Goal: Check status: Check status

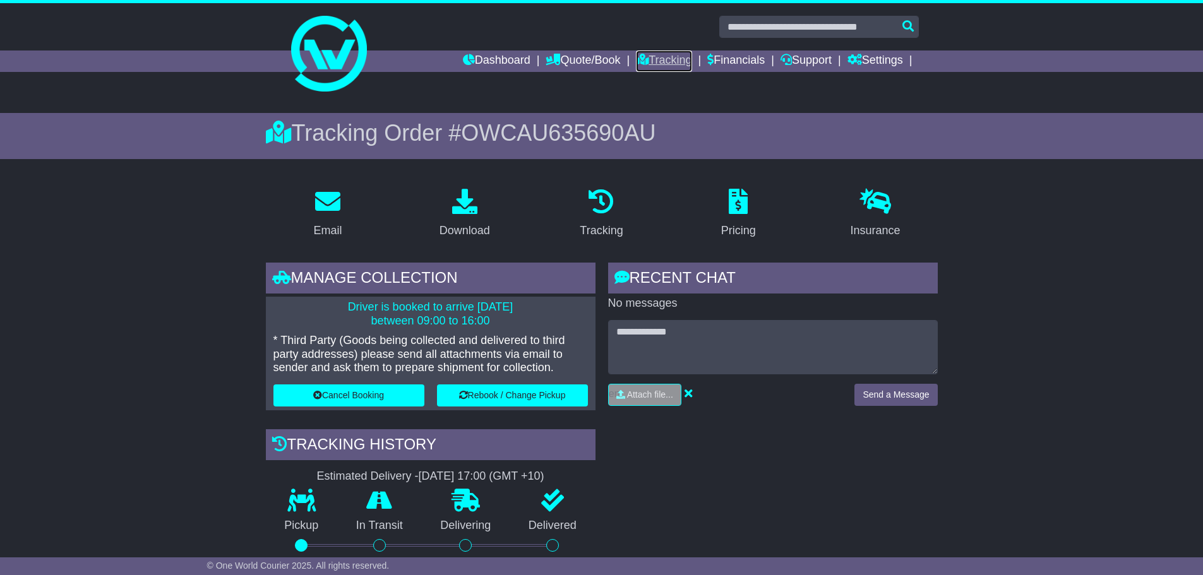
click at [646, 55] on link "Tracking" at bounding box center [664, 61] width 56 height 21
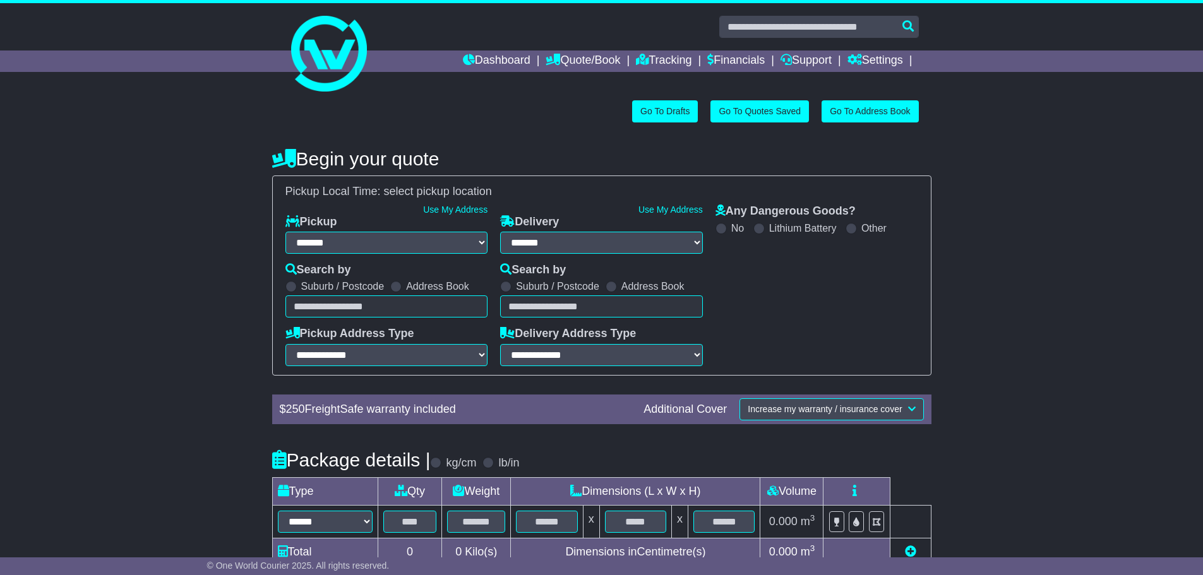
select select "**"
click at [678, 59] on link "Tracking" at bounding box center [664, 61] width 56 height 21
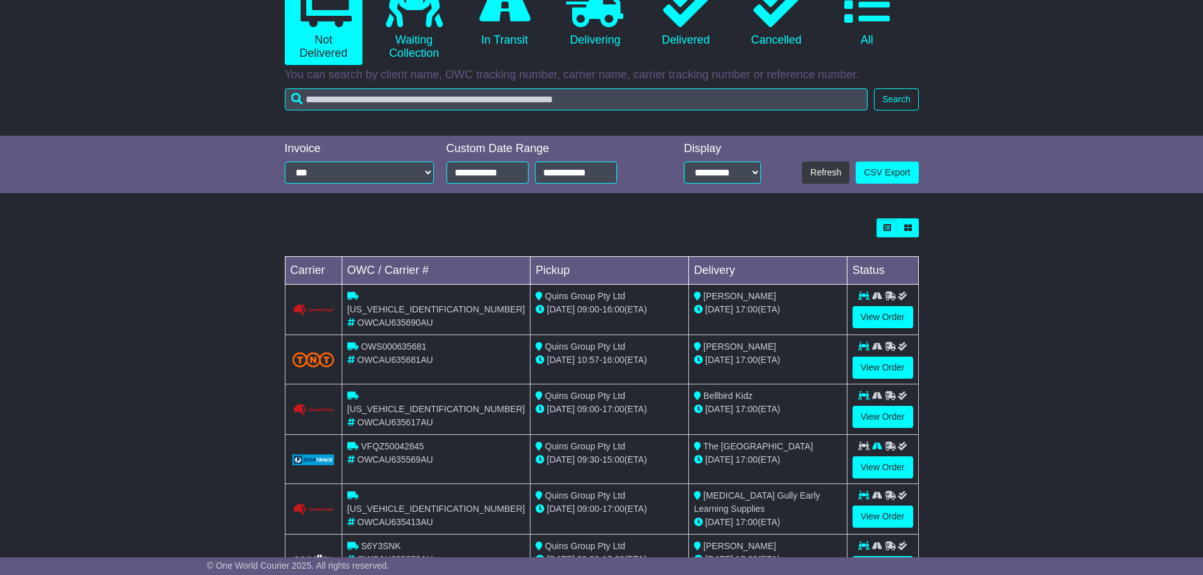
scroll to position [189, 0]
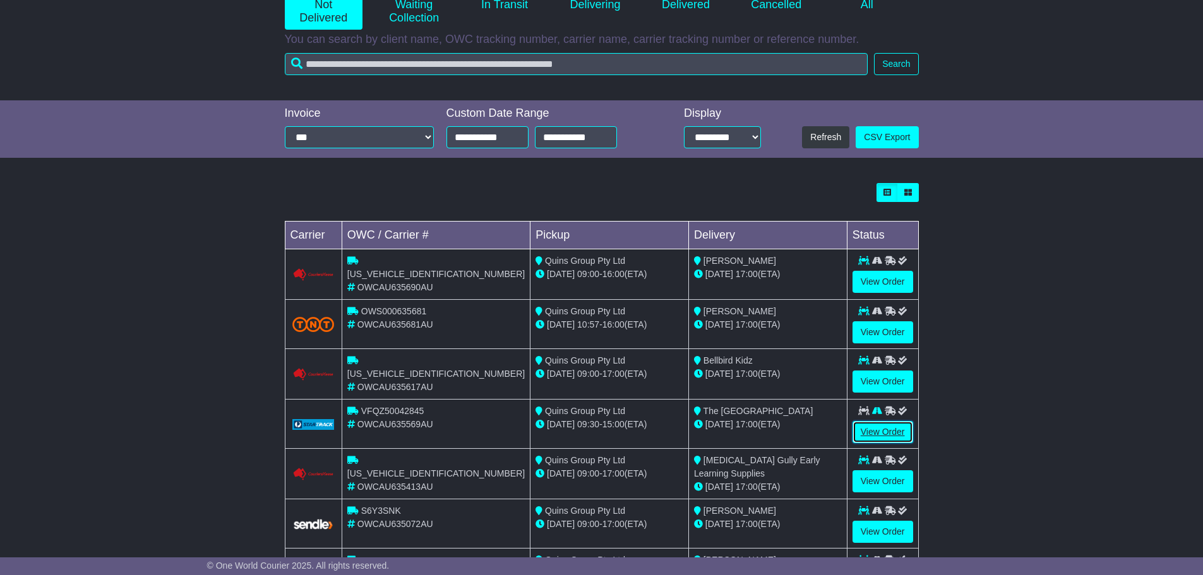
click at [875, 426] on link "View Order" at bounding box center [883, 432] width 61 height 22
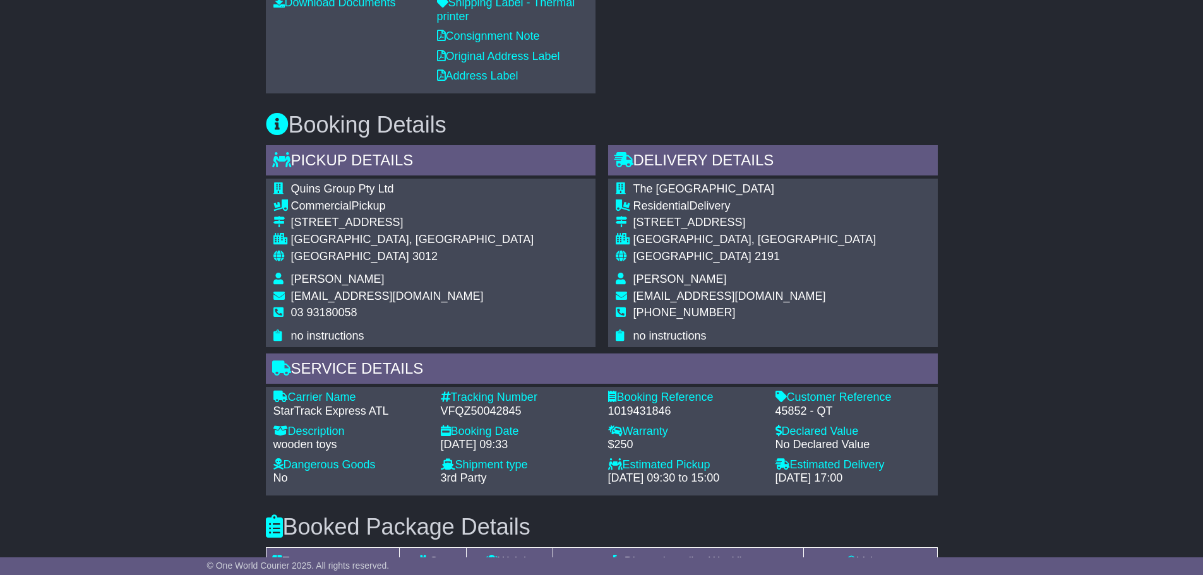
scroll to position [568, 0]
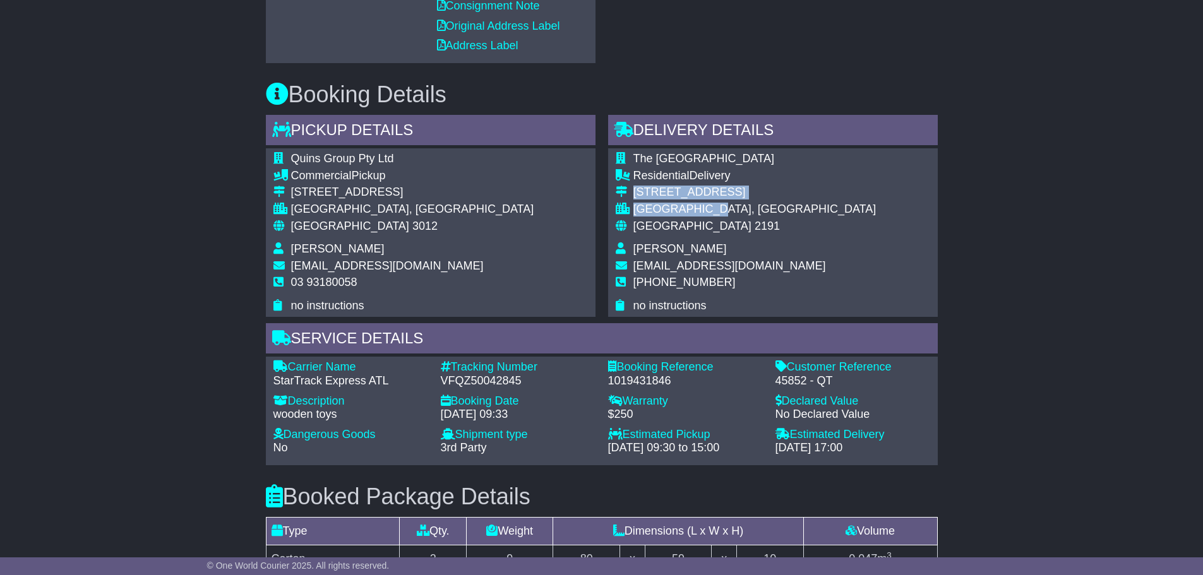
drag, startPoint x: 632, startPoint y: 188, endPoint x: 733, endPoint y: 210, distance: 103.3
click at [733, 210] on tbody "The [GEOGRAPHIC_DATA] Residential Delivery [STREET_ADDRESS] [GEOGRAPHIC_DATA], …" at bounding box center [746, 232] width 261 height 160
copy tbody "[STREET_ADDRESS]"
